Goal: Task Accomplishment & Management: Use online tool/utility

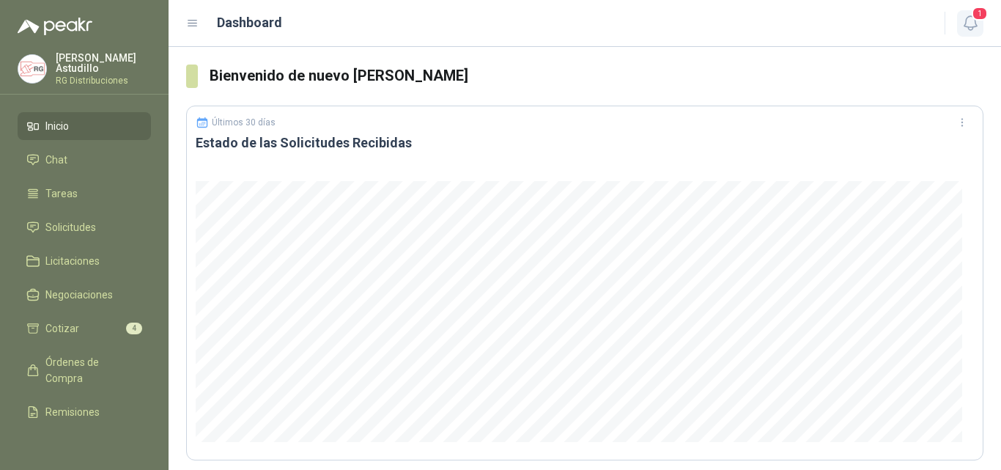
click at [975, 21] on span "1" at bounding box center [980, 14] width 16 height 14
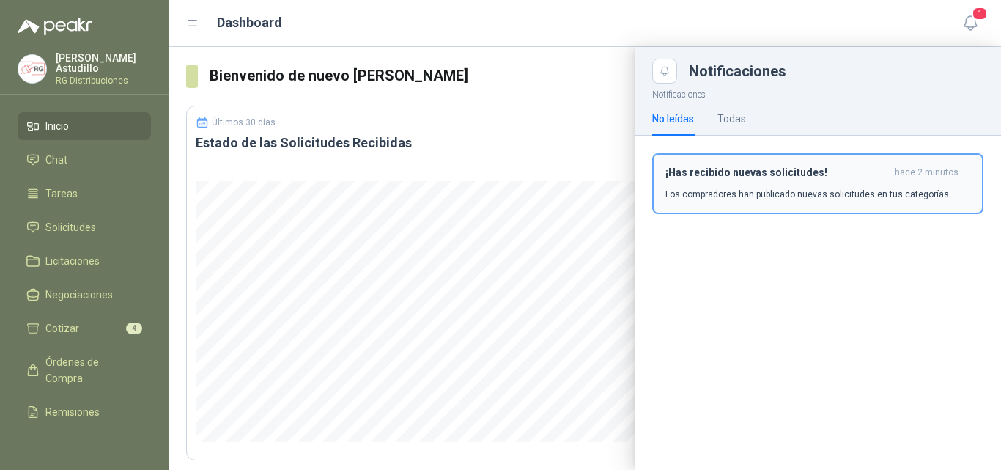
click at [796, 196] on p "Los compradores han publicado nuevas solicitudes en tus categorías." at bounding box center [808, 194] width 286 height 13
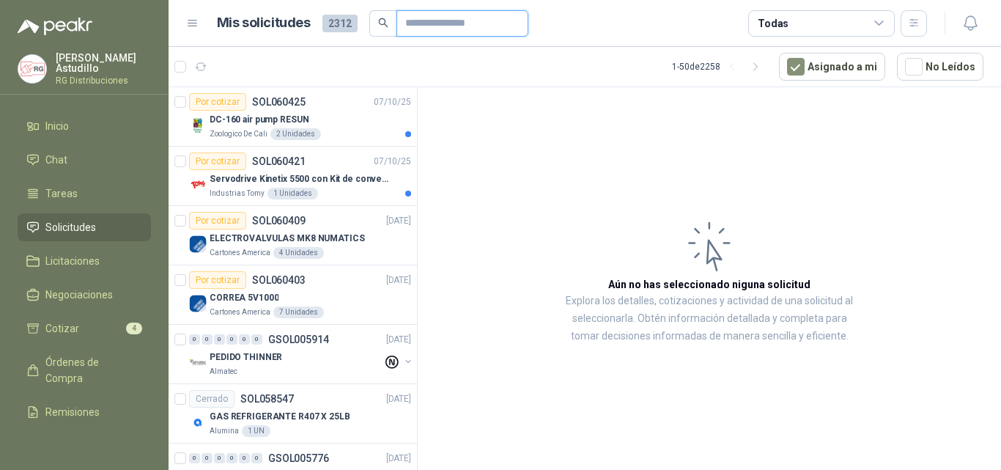
click at [440, 24] on input "text" at bounding box center [456, 23] width 103 height 25
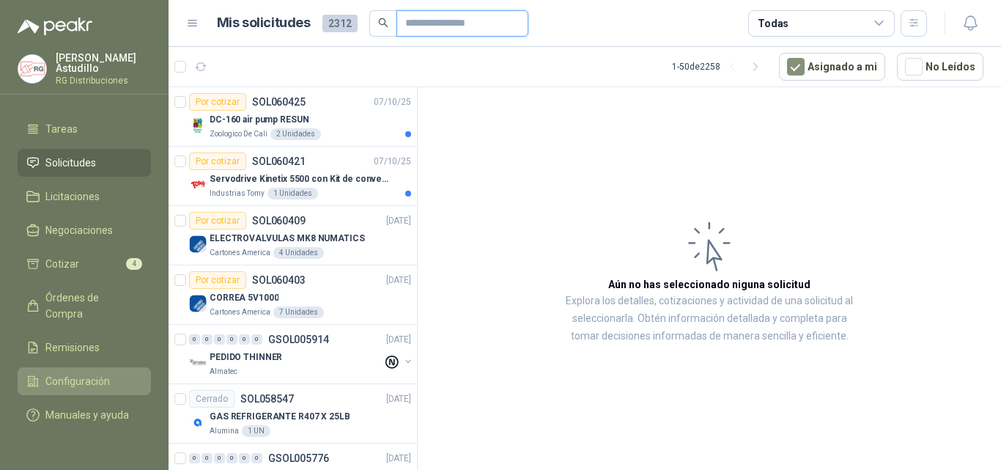
scroll to position [78, 0]
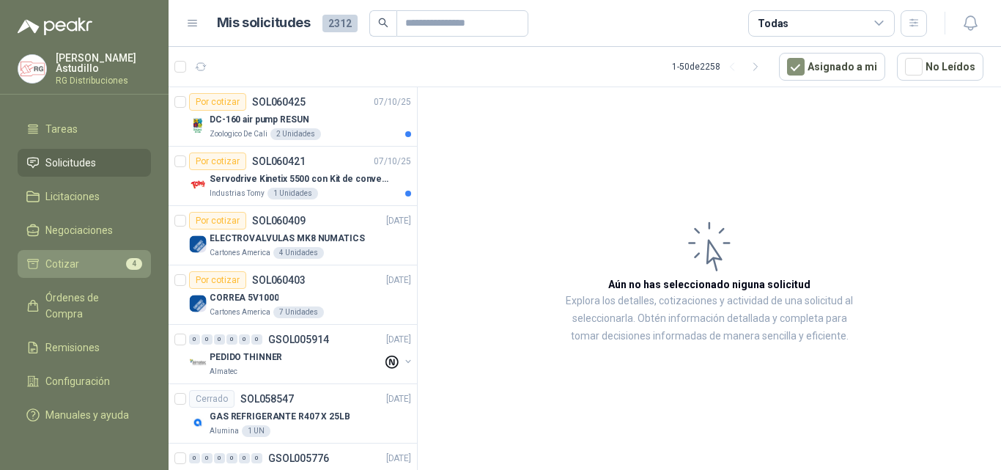
click at [78, 256] on li "Cotizar 4" at bounding box center [84, 264] width 116 height 16
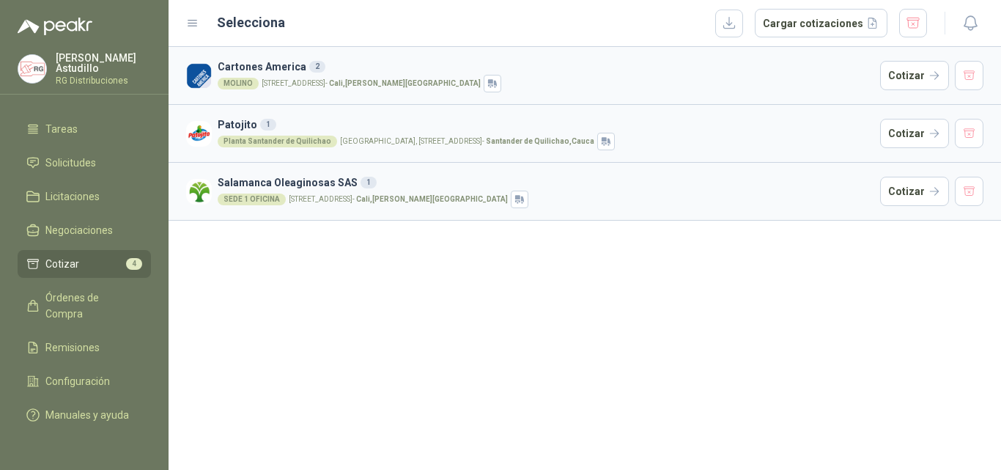
click at [355, 138] on p "Parque Industrial el Paraiso, [STREET_ADDRESS]" at bounding box center [467, 141] width 254 height 7
drag, startPoint x: 339, startPoint y: 140, endPoint x: 615, endPoint y: 134, distance: 277.0
click at [615, 134] on div "Planta [GEOGRAPHIC_DATA], [STREET_ADDRESS]" at bounding box center [546, 142] width 656 height 18
click at [720, 127] on h3 "Patojito 1" at bounding box center [546, 124] width 656 height 16
click at [59, 155] on span "Solicitudes" at bounding box center [70, 163] width 51 height 16
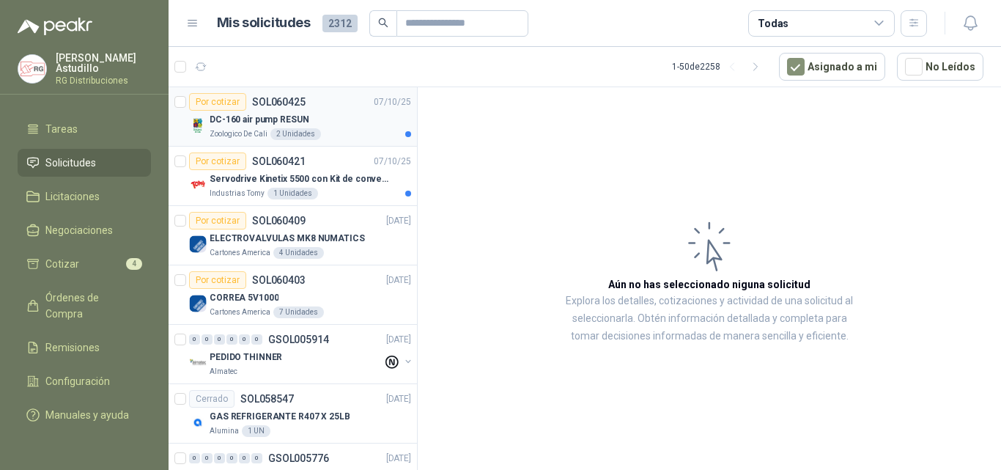
click at [340, 116] on div "DC-160 air pump RESUN" at bounding box center [310, 120] width 201 height 18
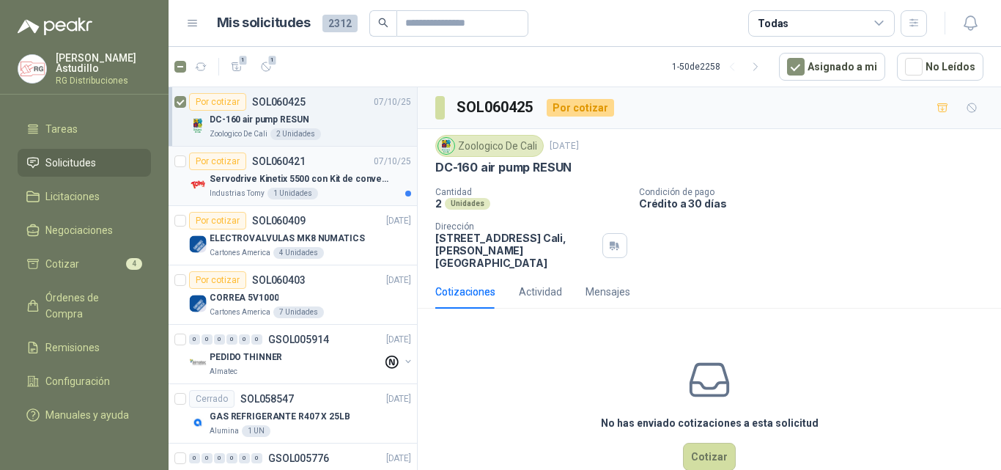
click at [366, 192] on div "Industrias Tomy 1 Unidades" at bounding box center [310, 194] width 201 height 12
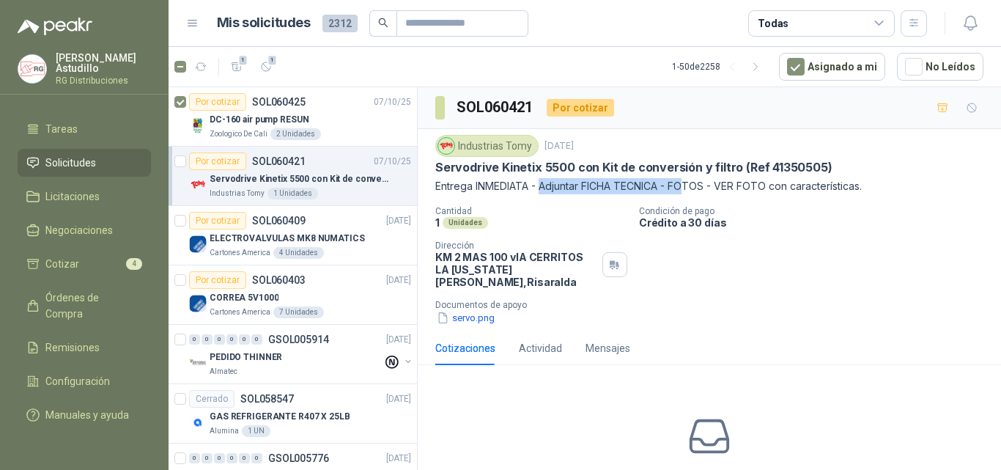
drag, startPoint x: 544, startPoint y: 186, endPoint x: 697, endPoint y: 184, distance: 152.4
click at [697, 184] on p "Entrega INMEDIATA - Adjuntar FICHA TECNICA - FOTOS - VER FOTO con característic…" at bounding box center [709, 186] width 548 height 16
click at [814, 189] on p "Entrega INMEDIATA - Adjuntar FICHA TECNICA - FOTOS - VER FOTO con característic…" at bounding box center [709, 186] width 548 height 16
click at [270, 69] on icon "button" at bounding box center [266, 66] width 9 height 9
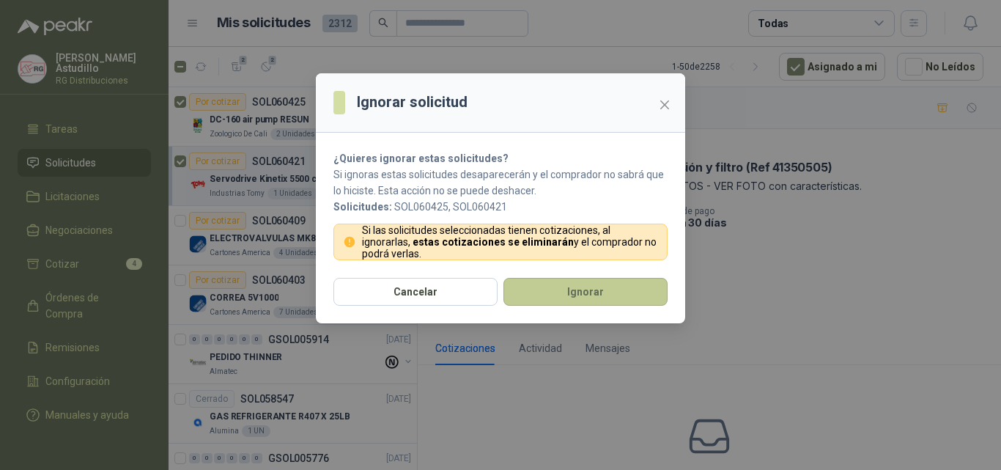
click at [561, 290] on button "Ignorar" at bounding box center [585, 292] width 164 height 28
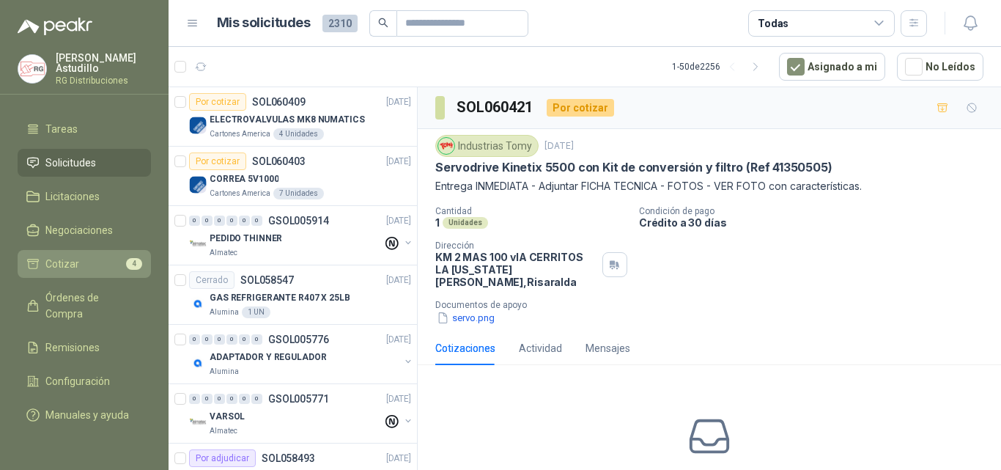
click at [81, 256] on li "Cotizar 4" at bounding box center [84, 264] width 116 height 16
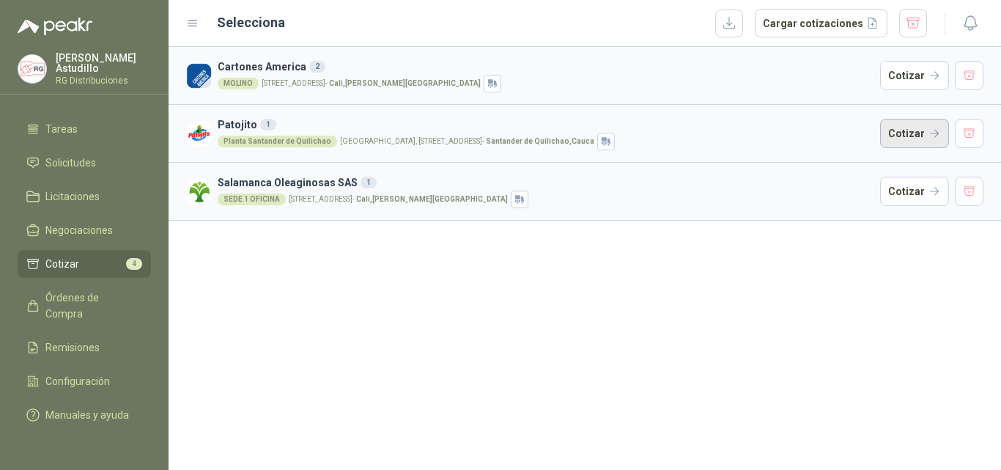
click at [909, 138] on button "Cotizar" at bounding box center [914, 133] width 69 height 29
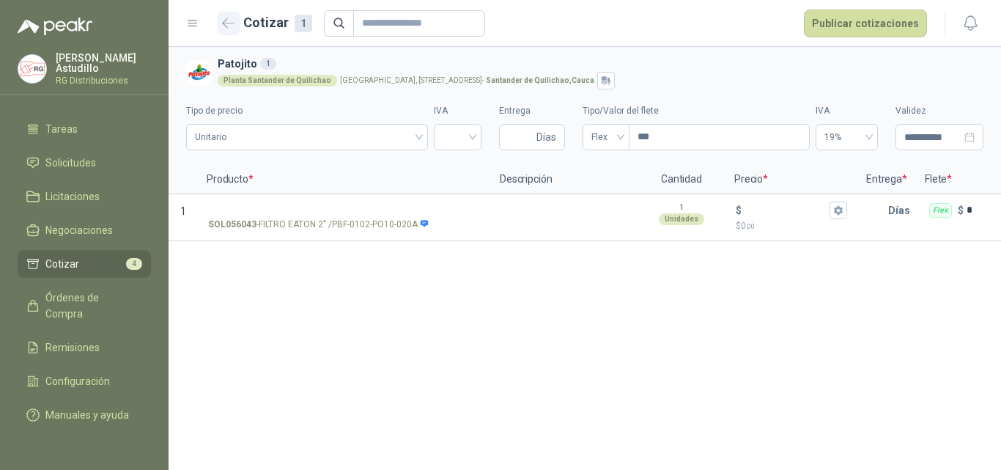
click at [226, 28] on icon "button" at bounding box center [228, 23] width 12 height 11
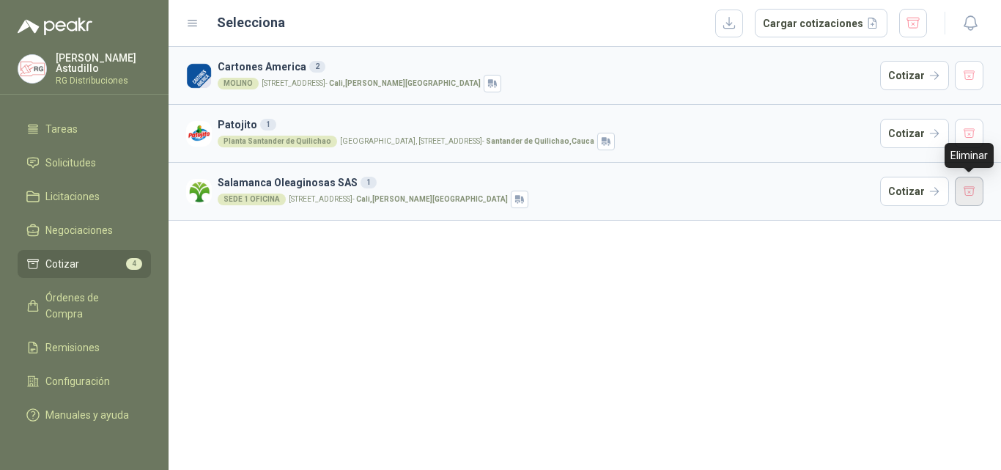
click at [976, 200] on button "button" at bounding box center [969, 191] width 29 height 29
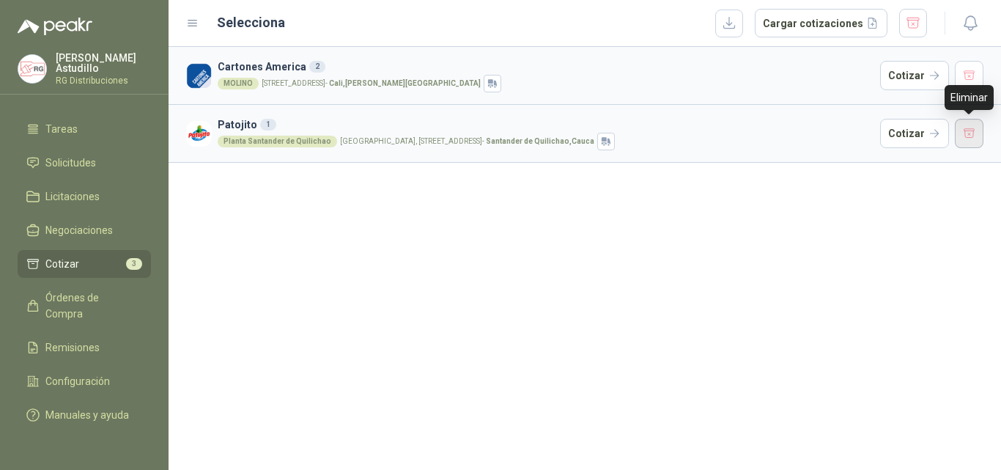
click at [971, 138] on button "button" at bounding box center [969, 133] width 29 height 29
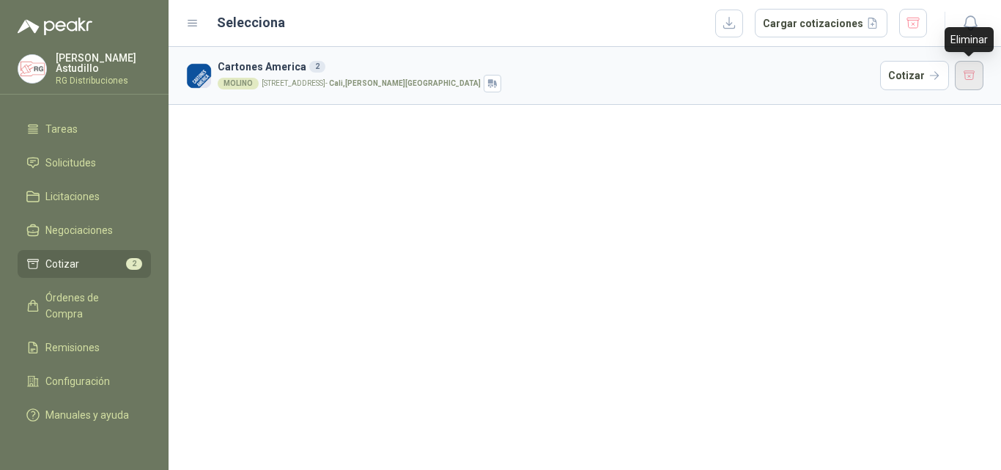
click at [967, 88] on button "button" at bounding box center [969, 75] width 29 height 29
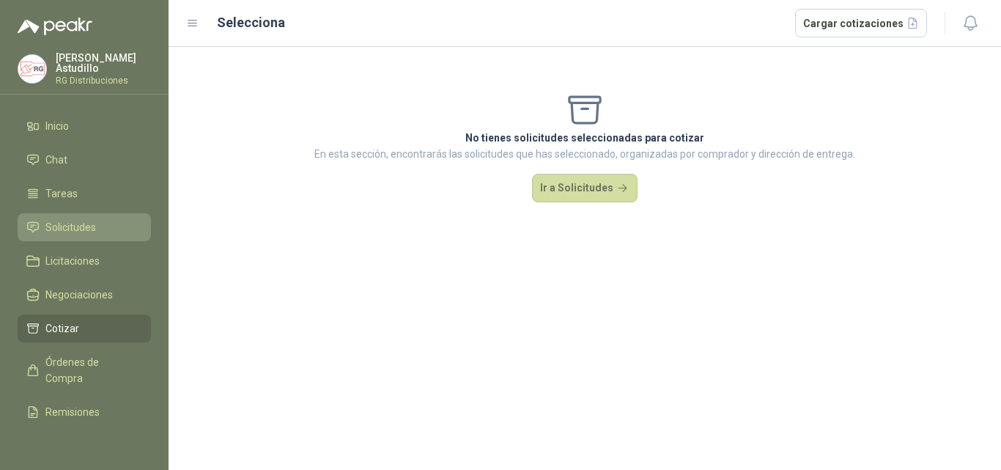
click at [77, 229] on span "Solicitudes" at bounding box center [70, 227] width 51 height 16
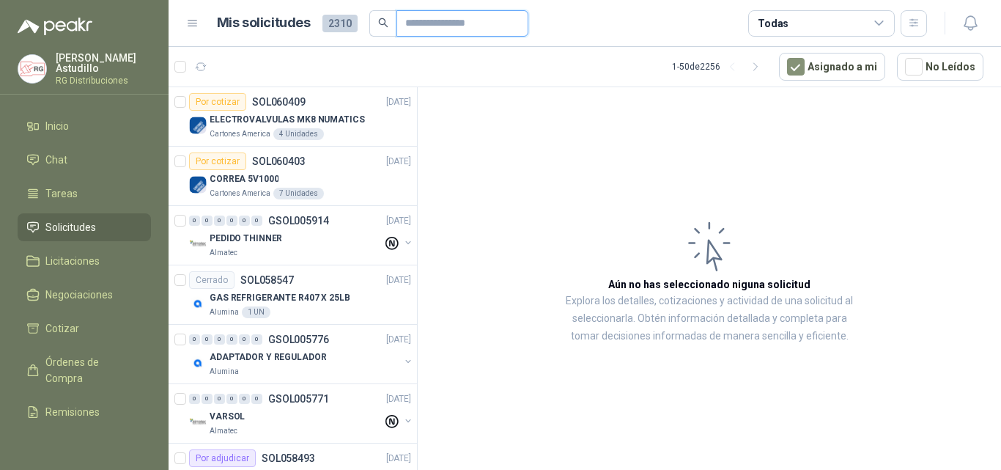
click at [432, 22] on input "text" at bounding box center [456, 23] width 103 height 25
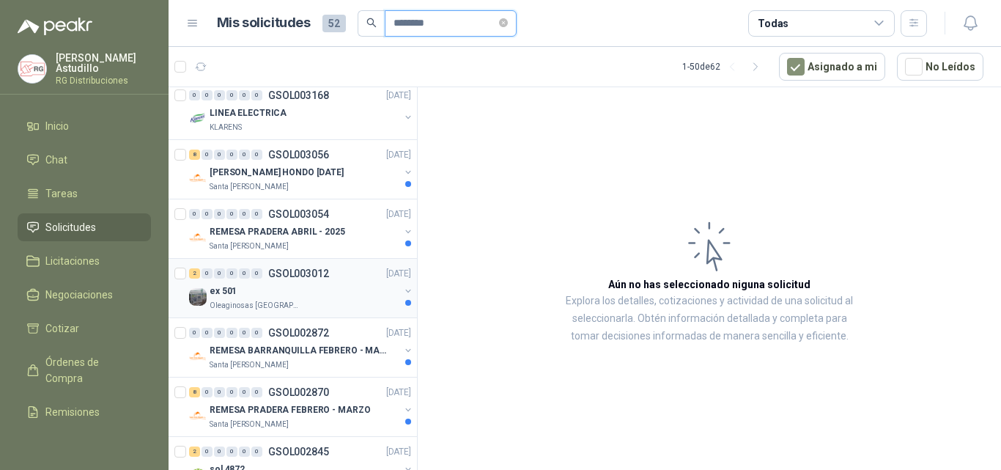
scroll to position [440, 0]
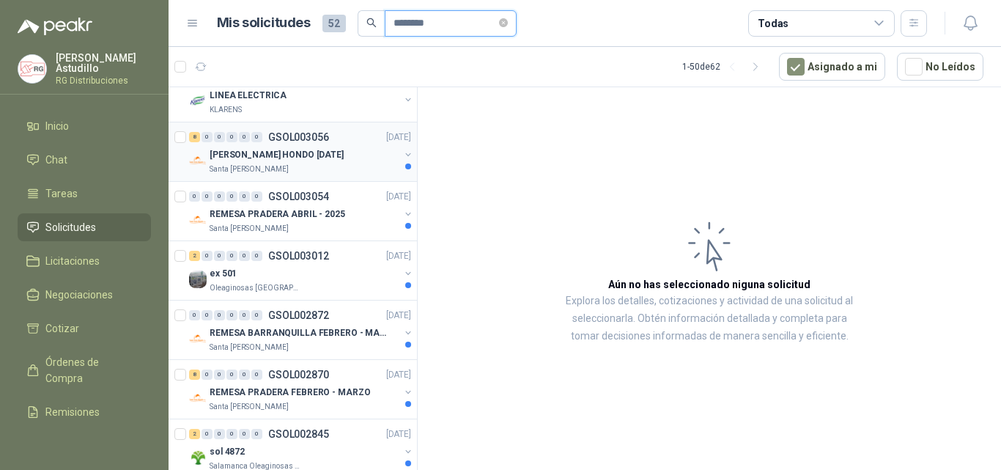
type input "********"
click at [339, 145] on div "8 0 0 0 0 0 GSOL003056 [DATE]" at bounding box center [301, 137] width 225 height 18
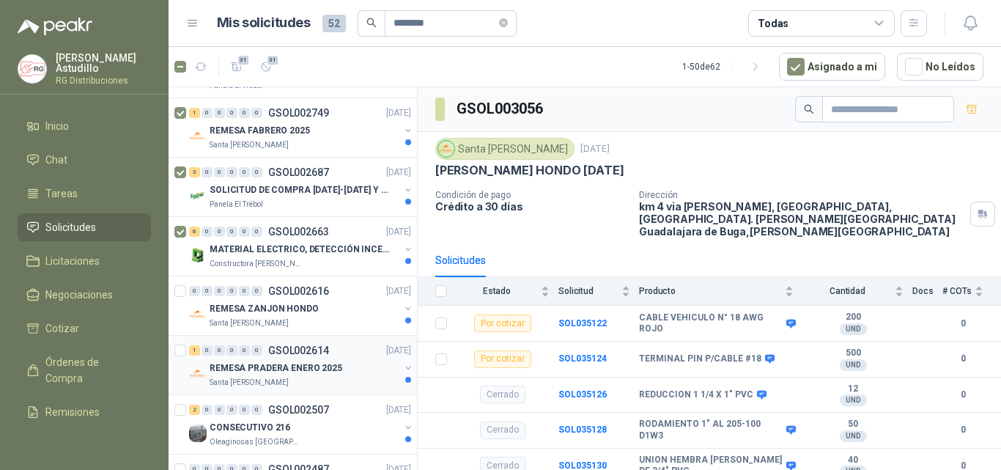
scroll to position [953, 0]
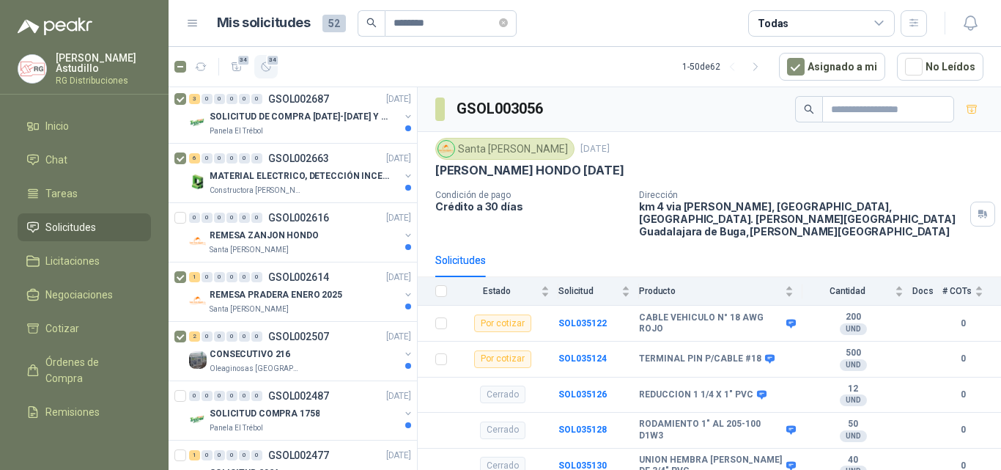
click at [274, 61] on span "34" at bounding box center [273, 60] width 14 height 12
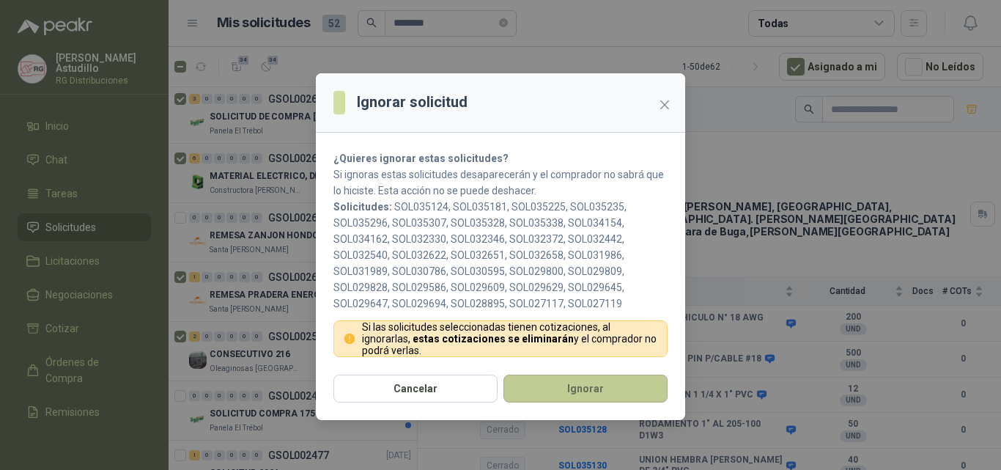
click at [558, 385] on button "Ignorar" at bounding box center [585, 388] width 164 height 28
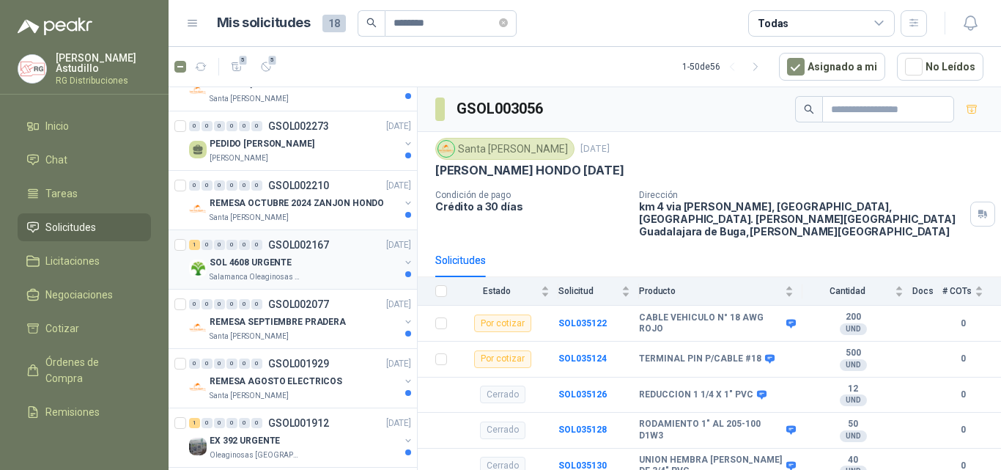
scroll to position [1535, 0]
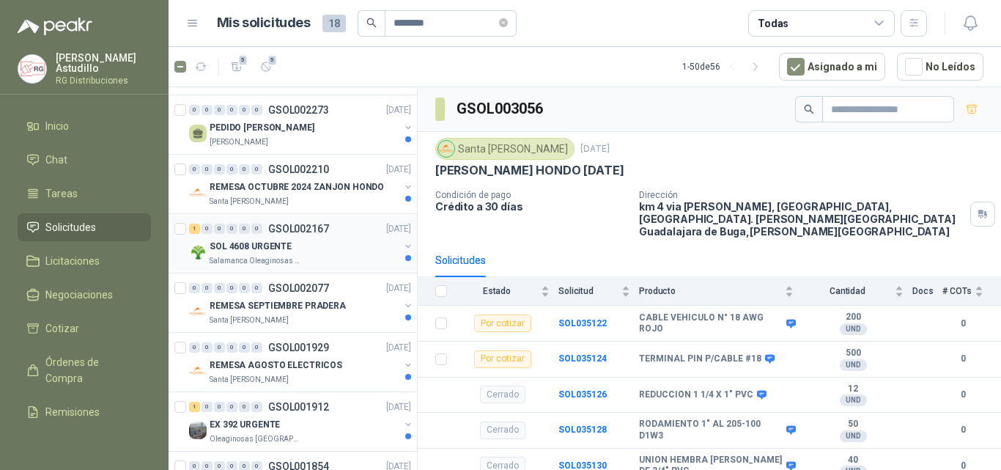
click at [174, 226] on div "1 0 0 0 0 0 GSOL002167 [DATE] SOL 4608 URGENTE Salamanca Oleaginosas SAS" at bounding box center [293, 243] width 248 height 59
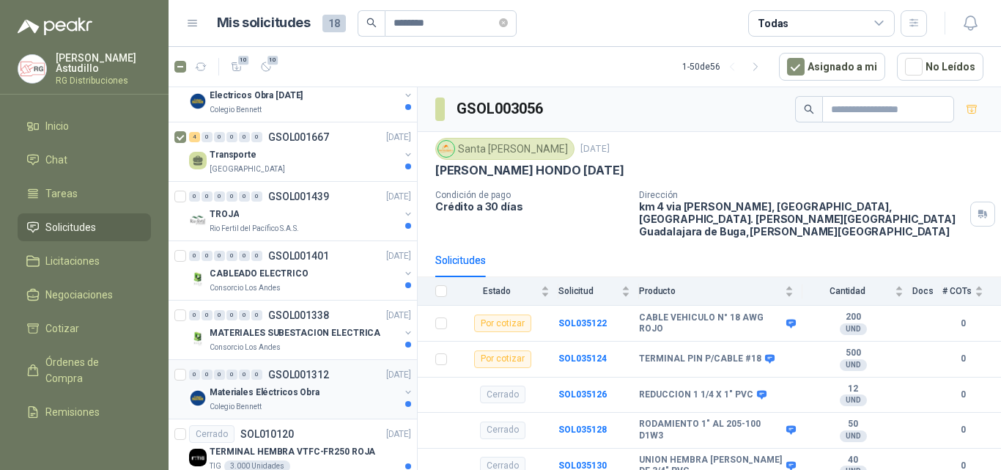
scroll to position [1975, 0]
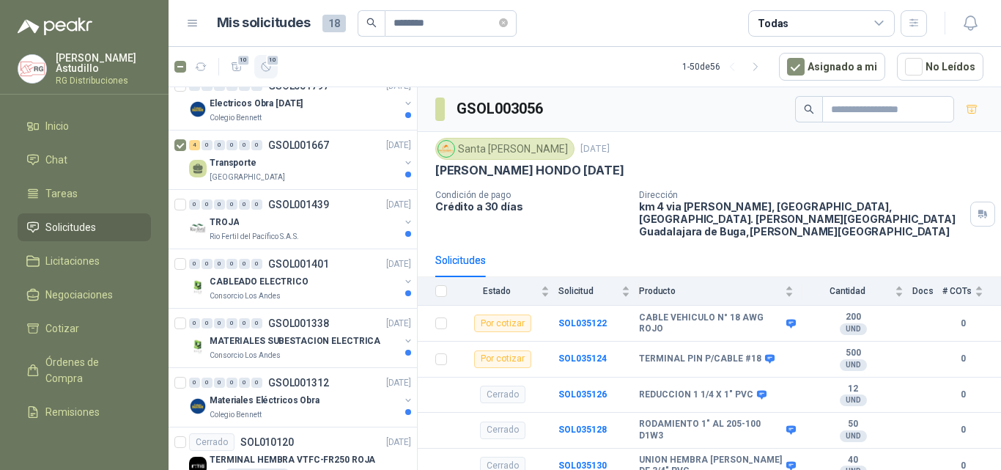
click at [267, 63] on span "10" at bounding box center [273, 60] width 14 height 12
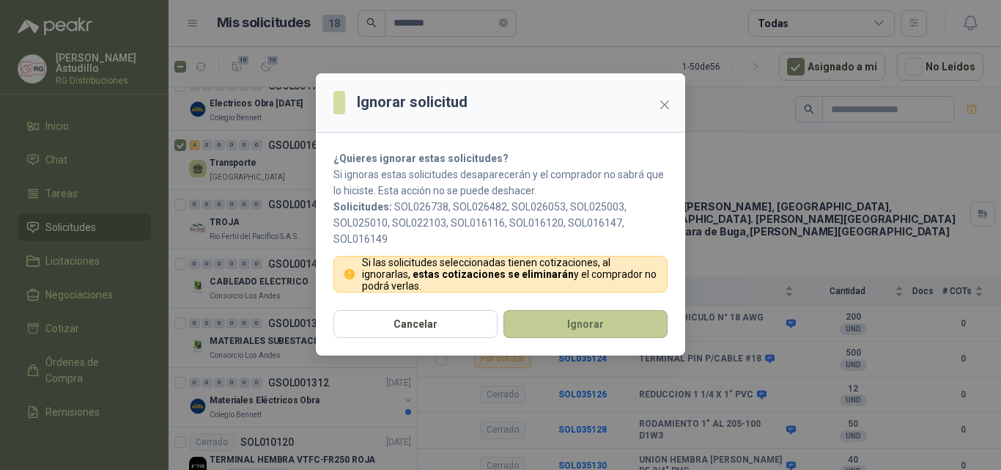
click at [569, 312] on button "Ignorar" at bounding box center [585, 324] width 164 height 28
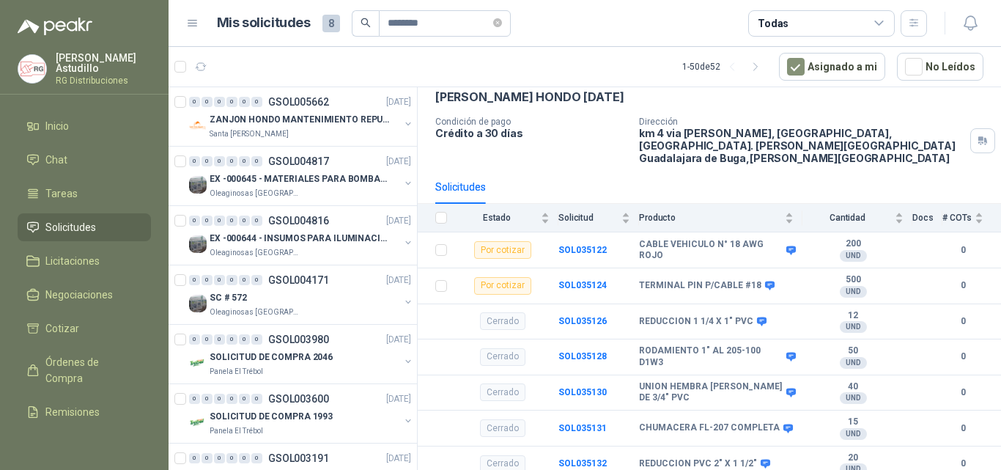
scroll to position [0, 0]
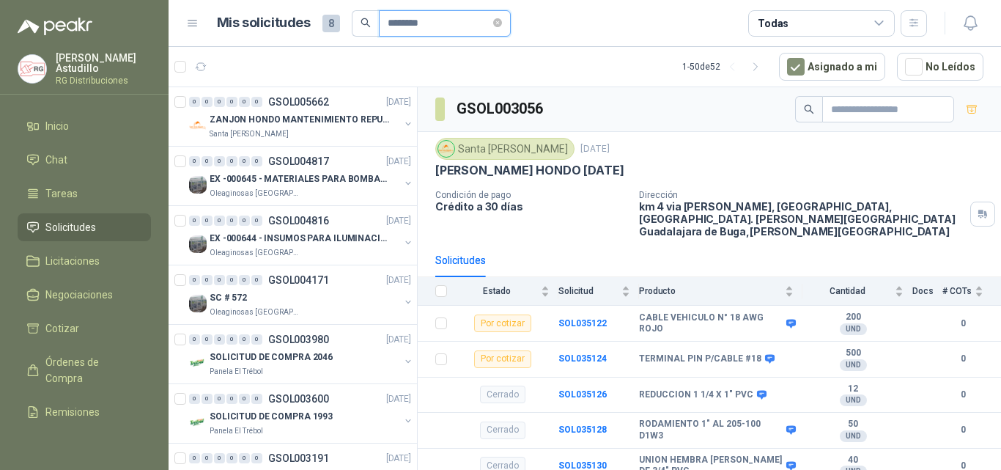
click at [421, 21] on input "********" at bounding box center [439, 23] width 103 height 25
click at [500, 22] on icon "close-circle" at bounding box center [497, 22] width 9 height 9
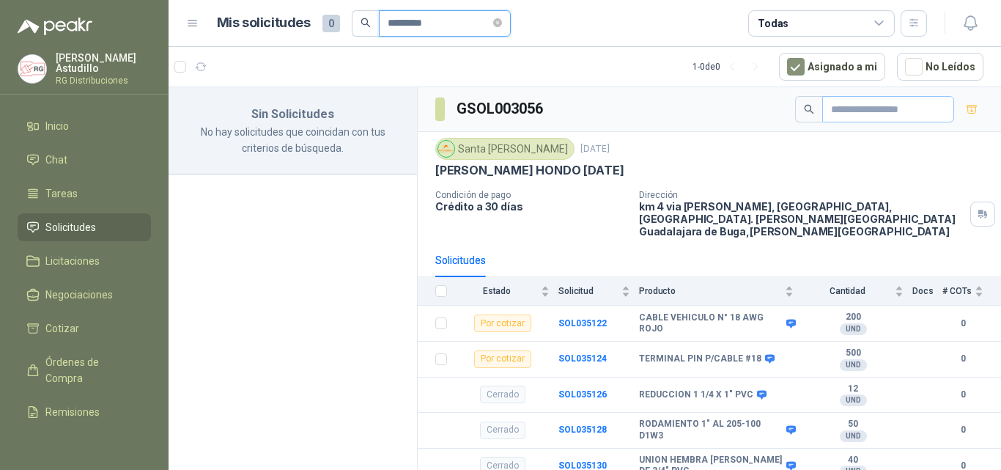
type input "*********"
click at [867, 107] on input "text" at bounding box center [882, 109] width 103 height 25
click at [884, 27] on icon at bounding box center [879, 23] width 13 height 13
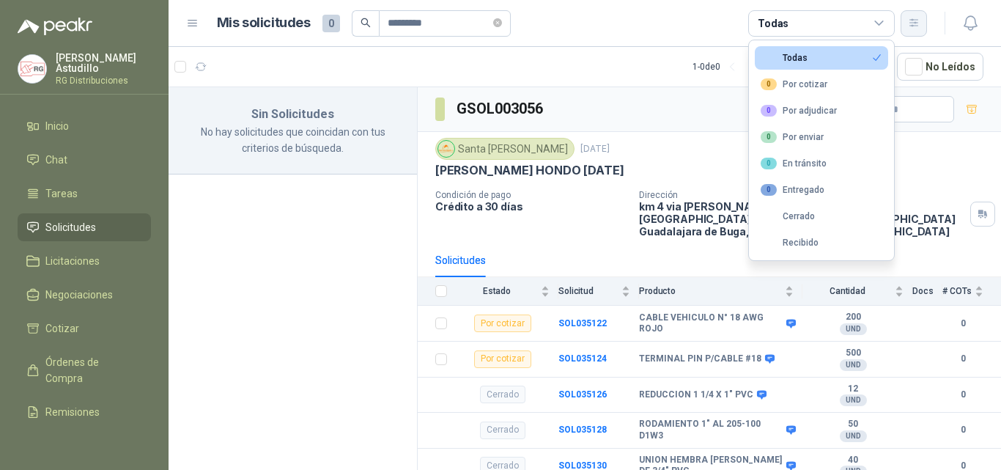
click at [910, 18] on icon "button" at bounding box center [914, 23] width 12 height 12
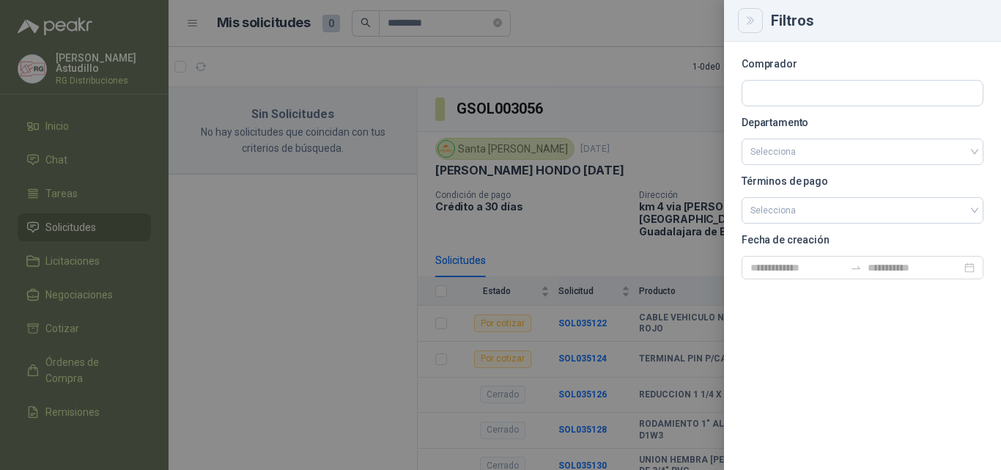
click at [752, 18] on icon "Close" at bounding box center [750, 21] width 12 height 12
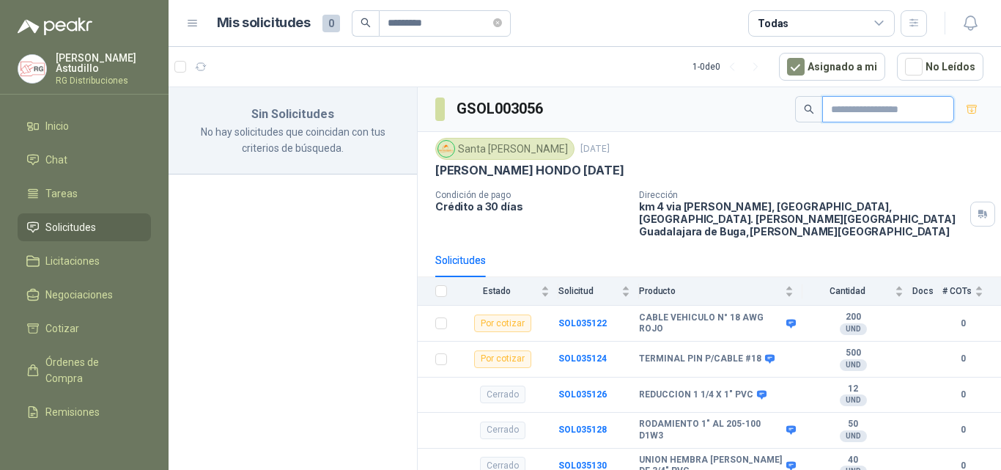
click at [899, 112] on input "text" at bounding box center [882, 109] width 103 height 25
click at [851, 108] on input "text" at bounding box center [882, 109] width 103 height 25
click at [502, 27] on span at bounding box center [497, 23] width 9 height 14
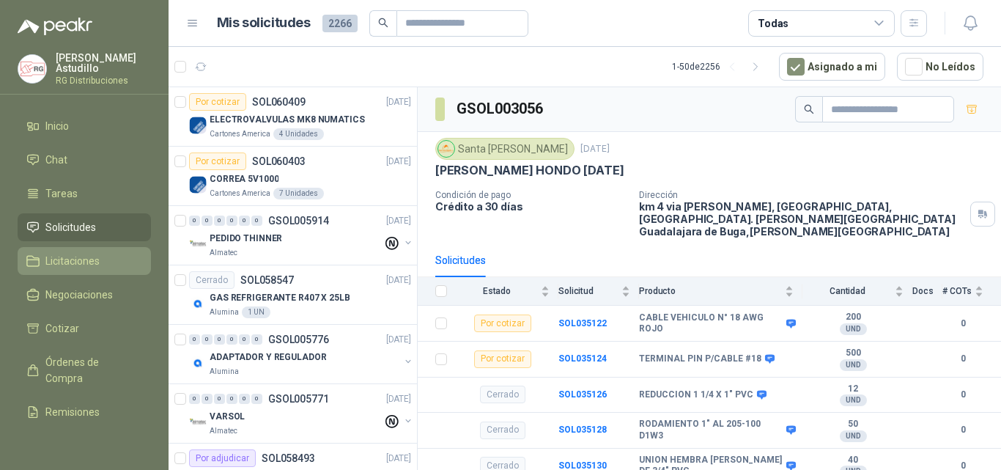
click at [85, 259] on span "Licitaciones" at bounding box center [72, 261] width 54 height 16
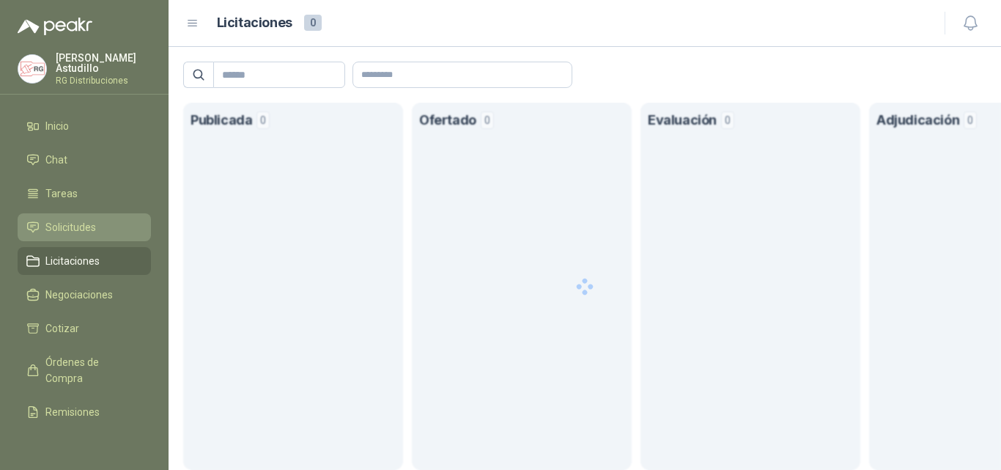
click at [82, 225] on span "Solicitudes" at bounding box center [70, 227] width 51 height 16
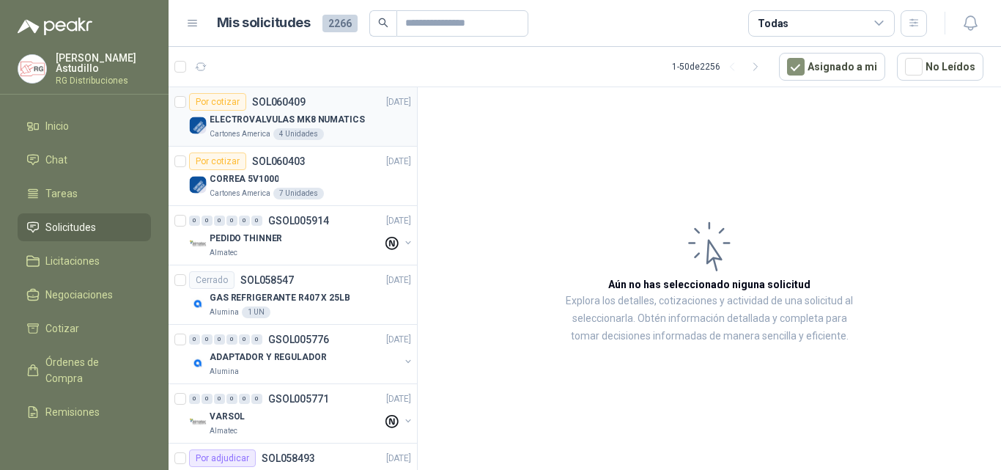
click at [356, 122] on div "ELECTROVALVULAS MK8 NUMATICS" at bounding box center [310, 120] width 201 height 18
click at [325, 182] on div "CORREA 5V1000" at bounding box center [310, 179] width 201 height 18
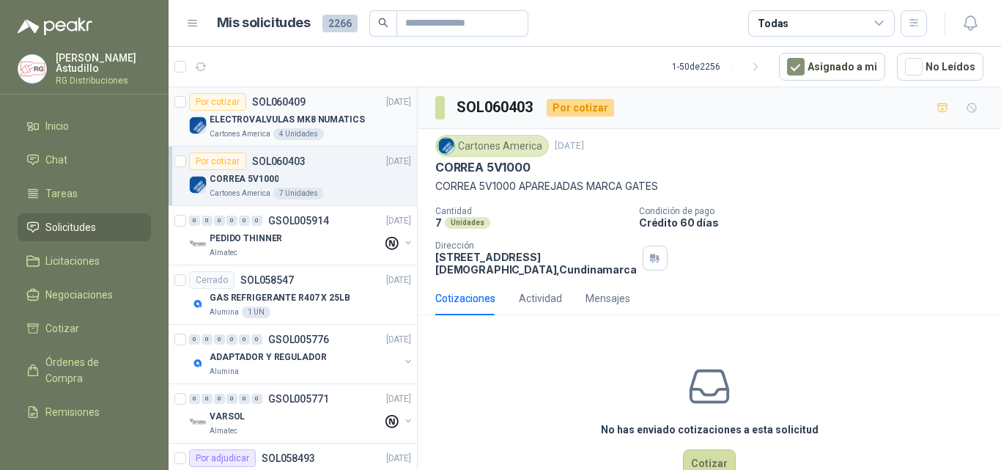
click at [329, 116] on p "ELECTROVALVULAS MK8 NUMATICS" at bounding box center [287, 120] width 155 height 14
